Goal: Task Accomplishment & Management: Manage account settings

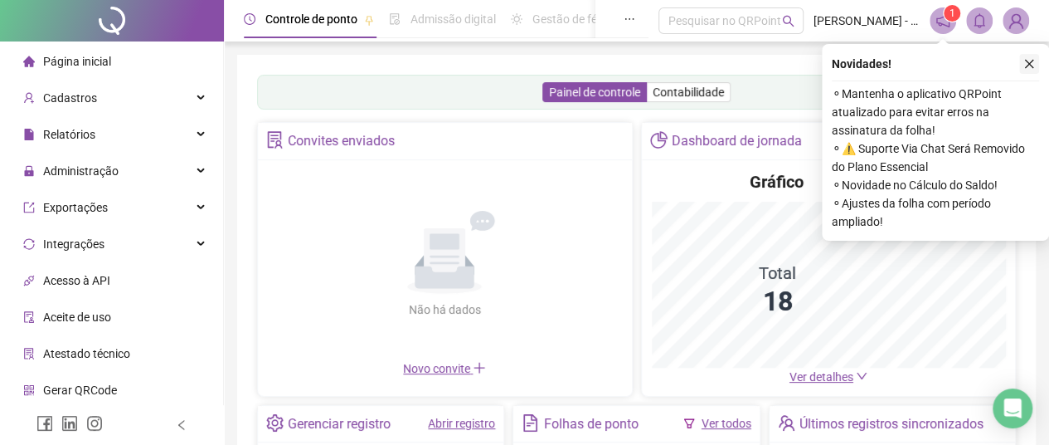
click at [1032, 62] on icon "close" at bounding box center [1030, 64] width 12 height 12
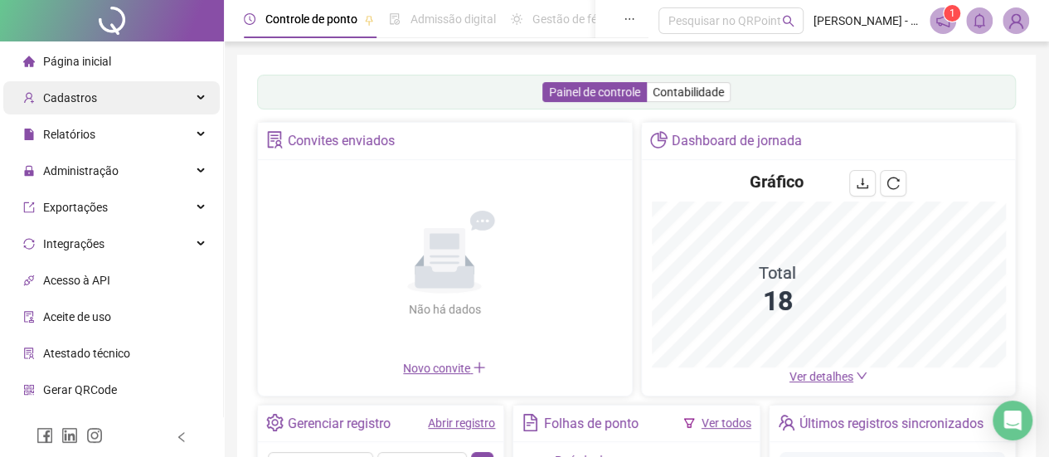
click at [85, 97] on span "Cadastros" at bounding box center [70, 97] width 54 height 13
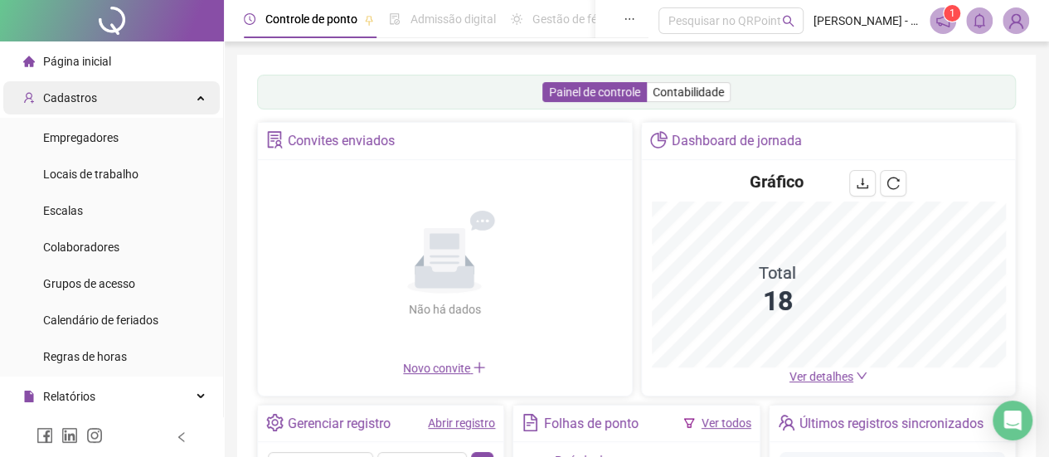
click at [85, 97] on span "Cadastros" at bounding box center [70, 97] width 54 height 13
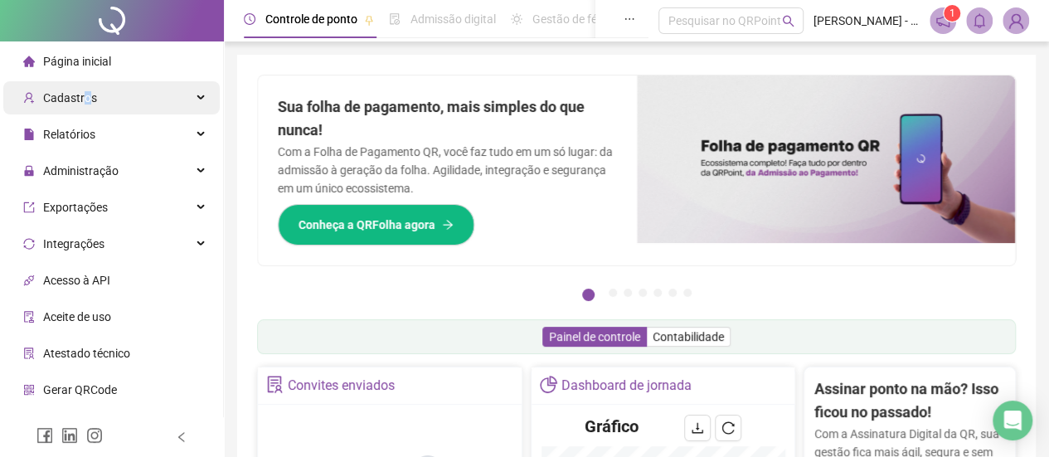
click at [85, 97] on span "Cadastros" at bounding box center [70, 97] width 54 height 13
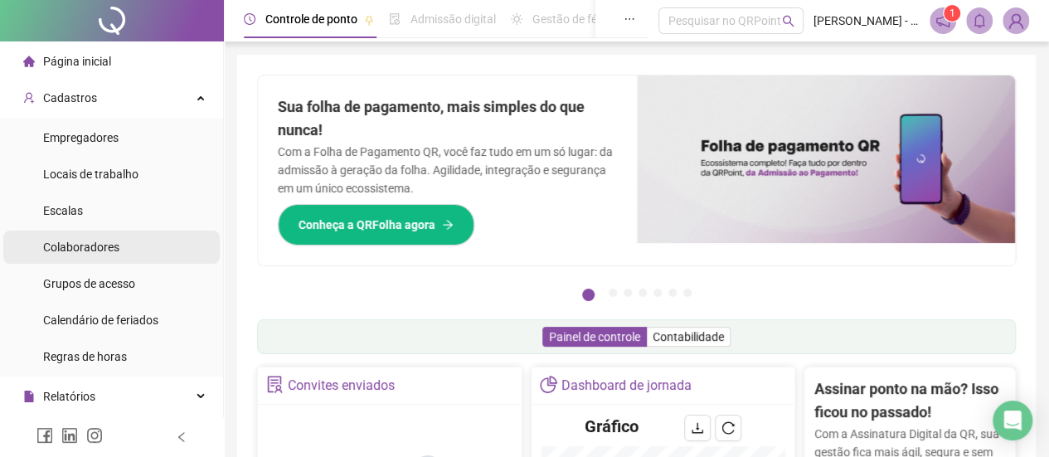
click at [87, 250] on span "Colaboradores" at bounding box center [81, 247] width 76 height 13
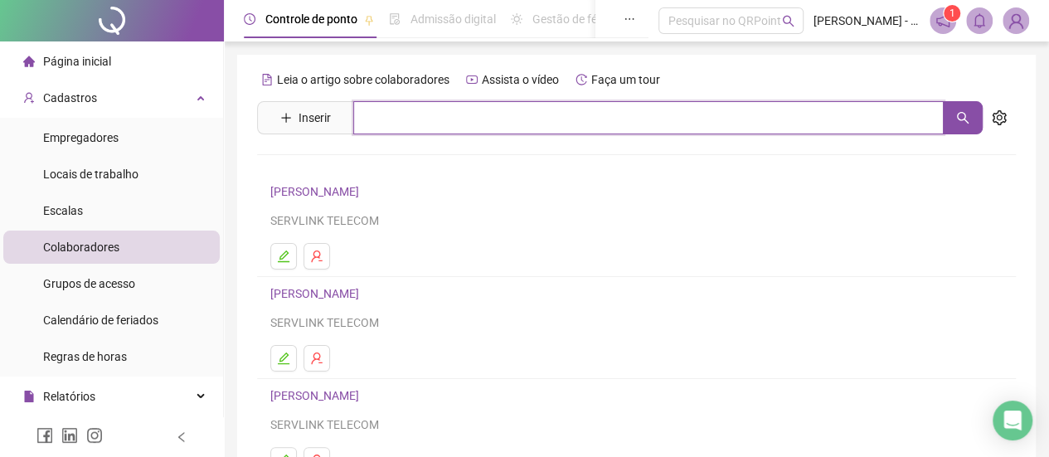
click at [411, 124] on input "text" at bounding box center [648, 117] width 591 height 33
type input "******"
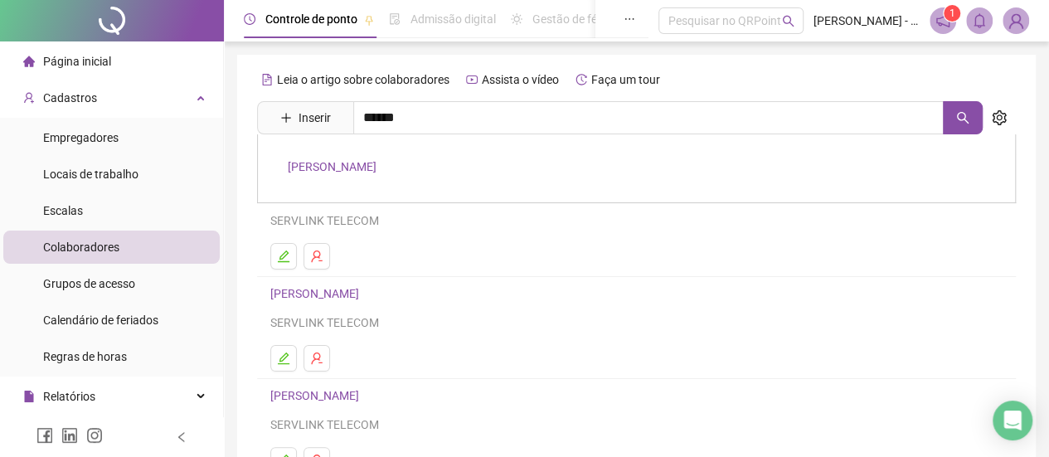
click at [377, 165] on link "OTAVIO SEBASTIAO DA SILVA" at bounding box center [332, 166] width 89 height 13
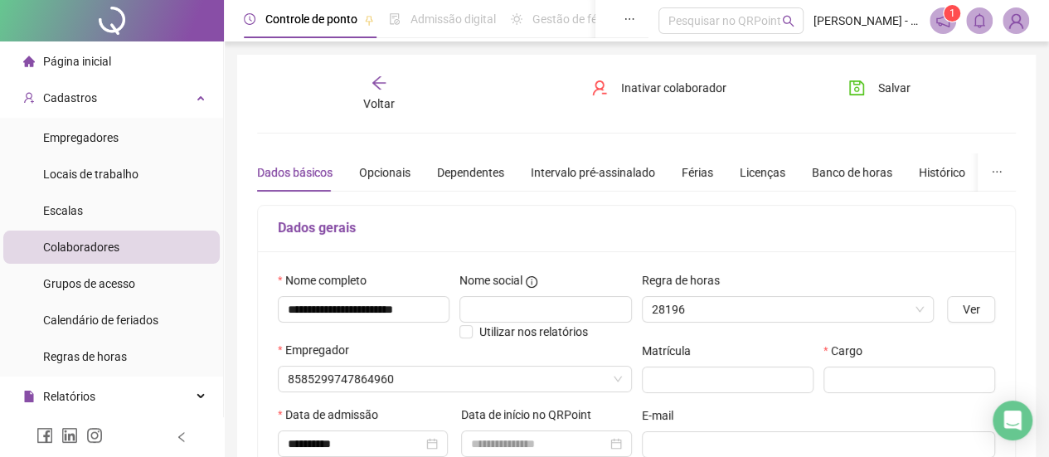
type input "********"
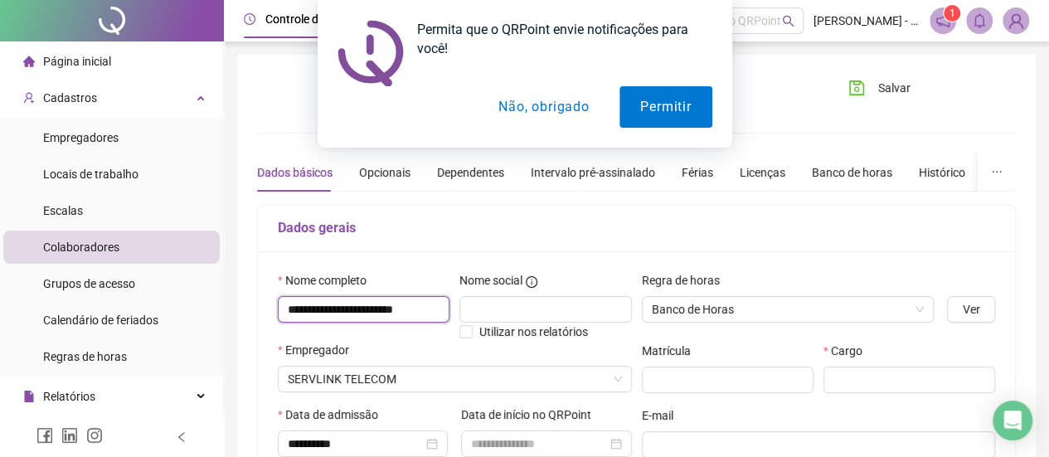
drag, startPoint x: 369, startPoint y: 321, endPoint x: 226, endPoint y: 323, distance: 143.5
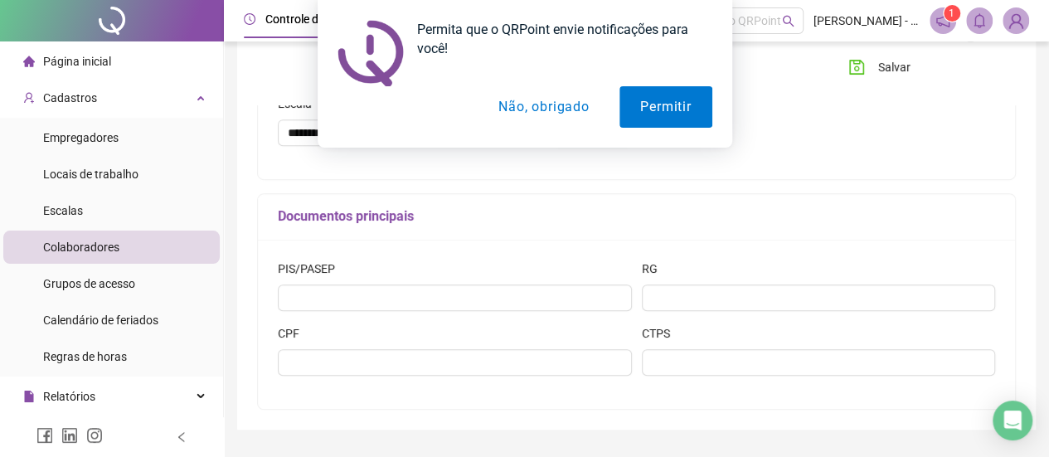
scroll to position [488, 0]
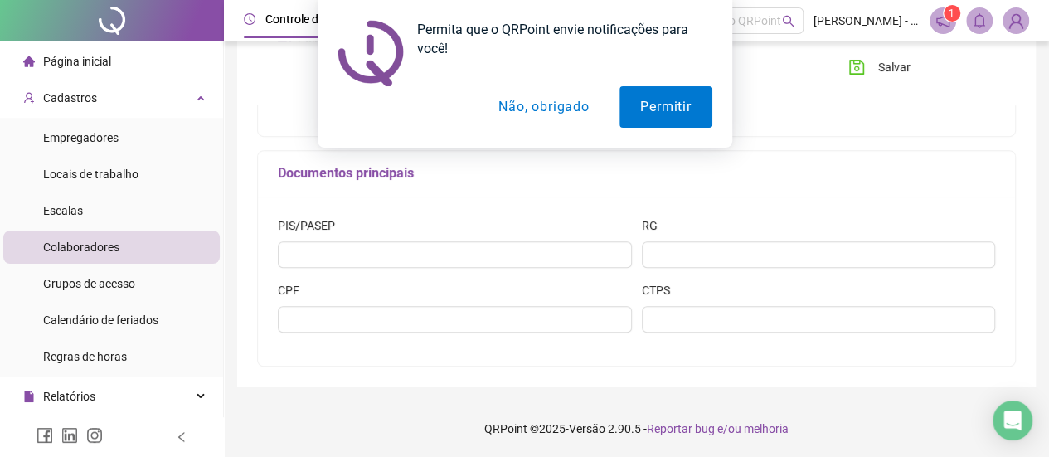
click at [739, 176] on h5 "Documentos principais" at bounding box center [637, 173] width 718 height 20
click at [551, 112] on button "Não, obrigado" at bounding box center [544, 106] width 132 height 41
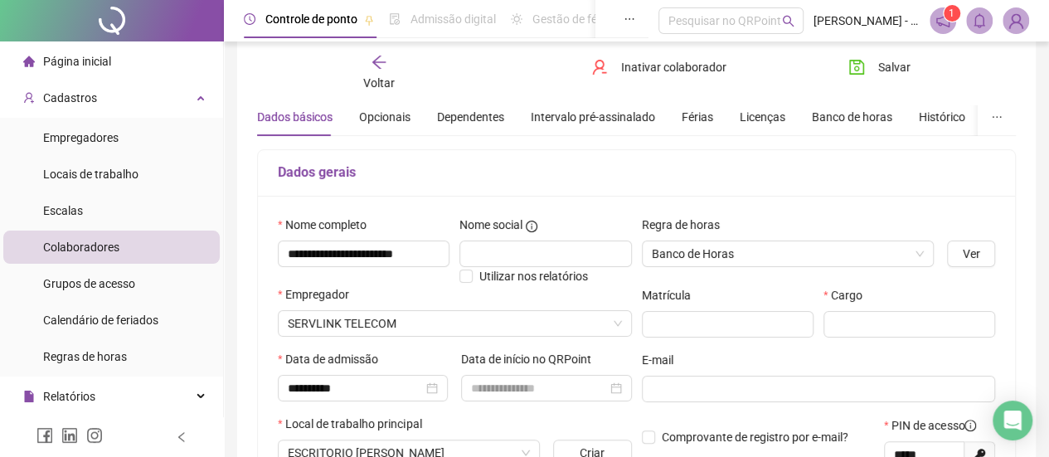
scroll to position [0, 0]
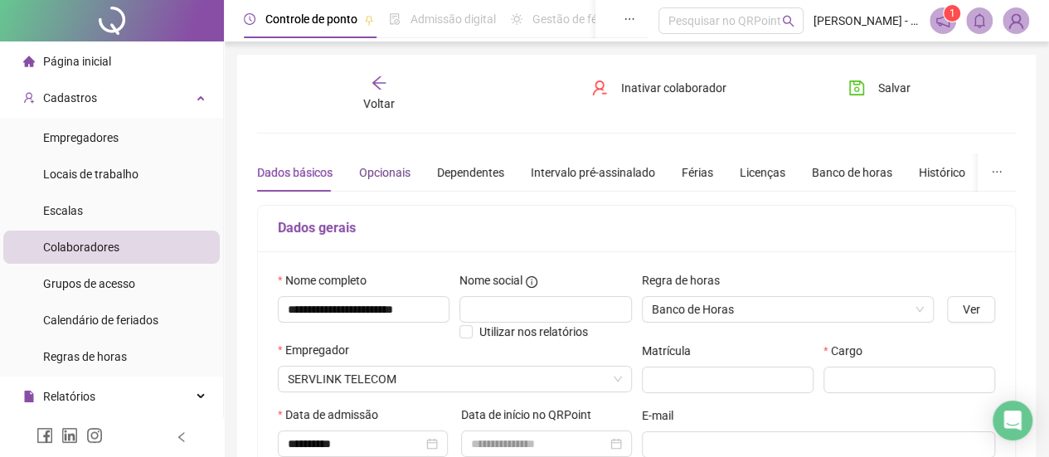
click at [372, 172] on div "Opcionais" at bounding box center [384, 172] width 51 height 18
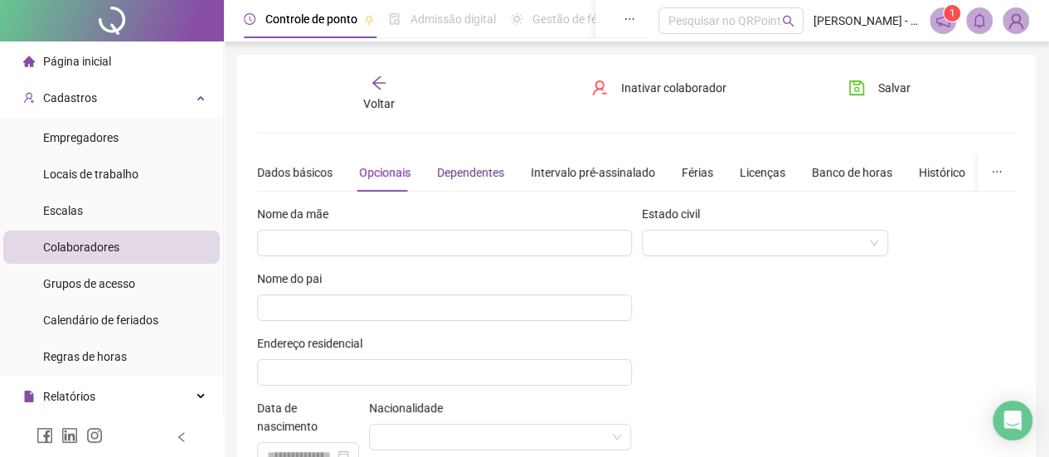
click at [478, 168] on div "Dependentes" at bounding box center [470, 172] width 67 height 18
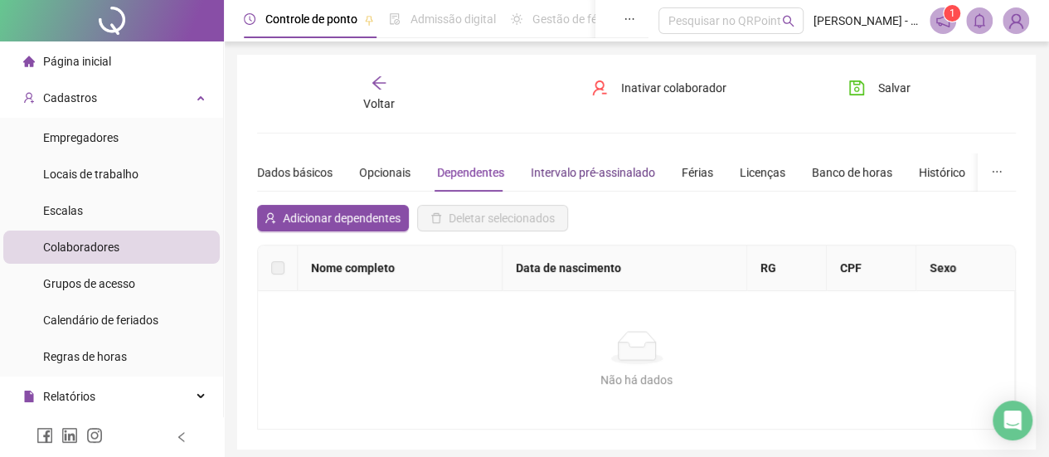
click at [582, 175] on div "Intervalo pré-assinalado" at bounding box center [593, 172] width 124 height 18
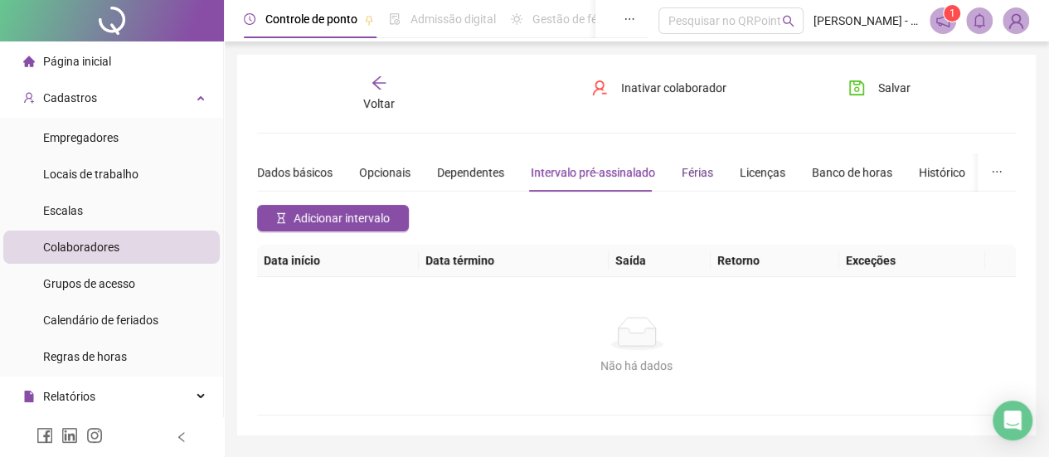
click at [700, 176] on div "Férias" at bounding box center [698, 172] width 32 height 18
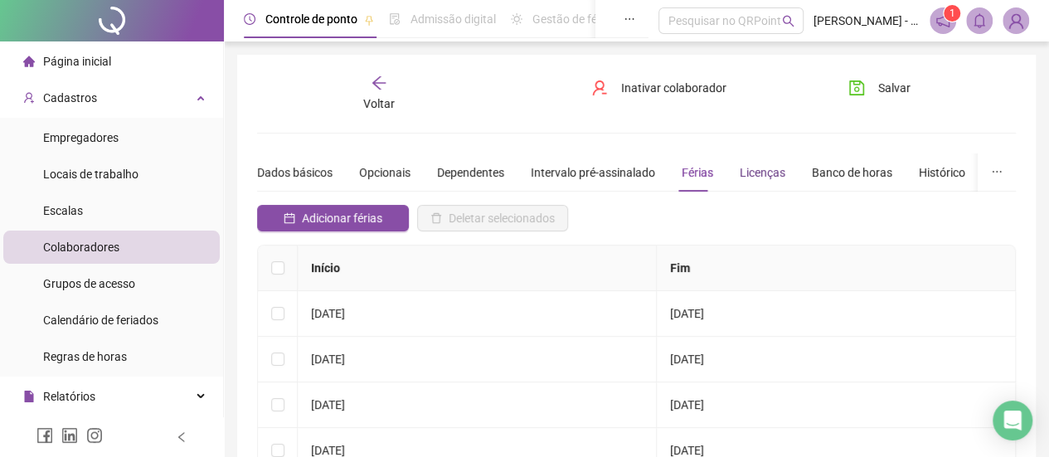
click at [749, 172] on div "Licenças" at bounding box center [763, 172] width 46 height 18
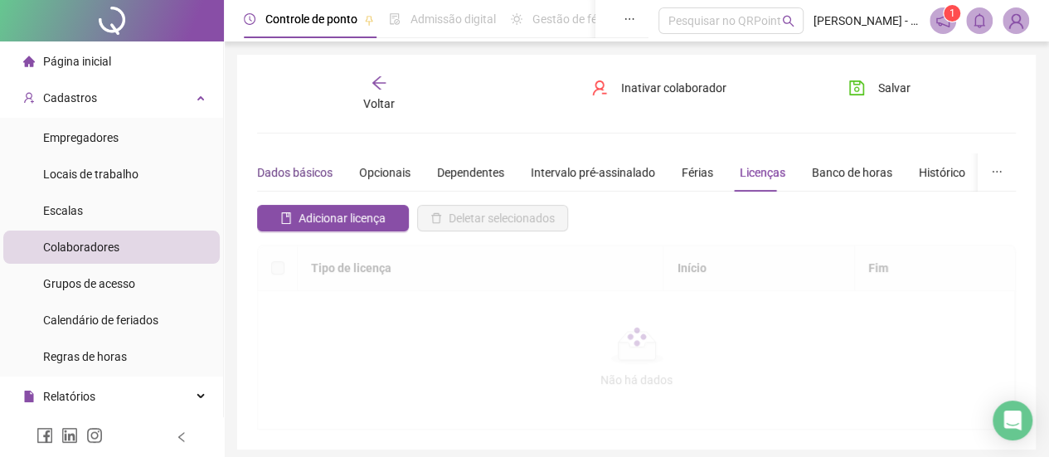
click at [314, 165] on div "Dados básicos" at bounding box center [294, 172] width 75 height 18
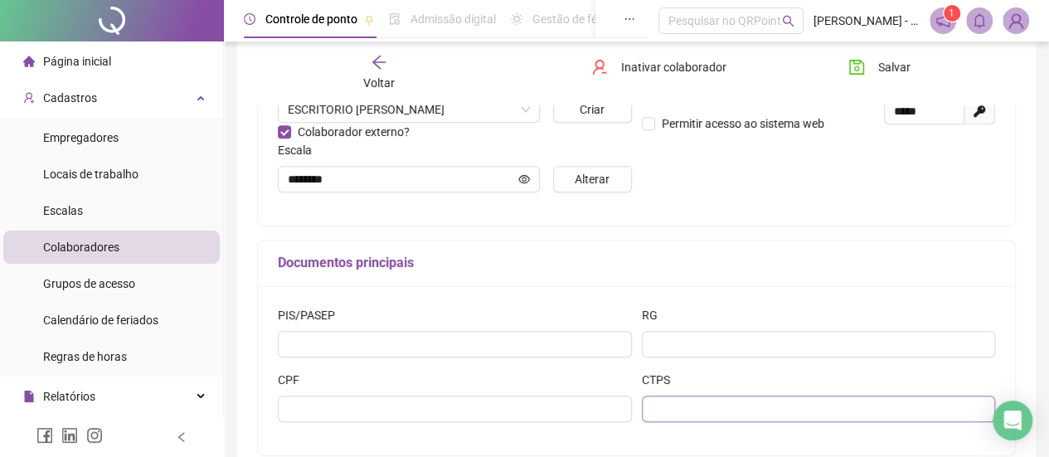
scroll to position [488, 0]
